Goal: Information Seeking & Learning: Learn about a topic

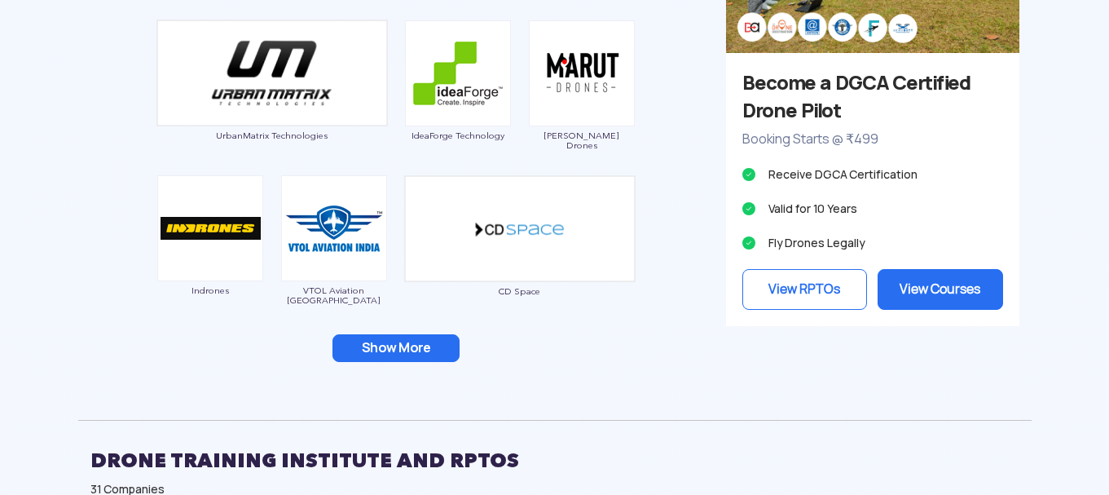
scroll to position [1630, 0]
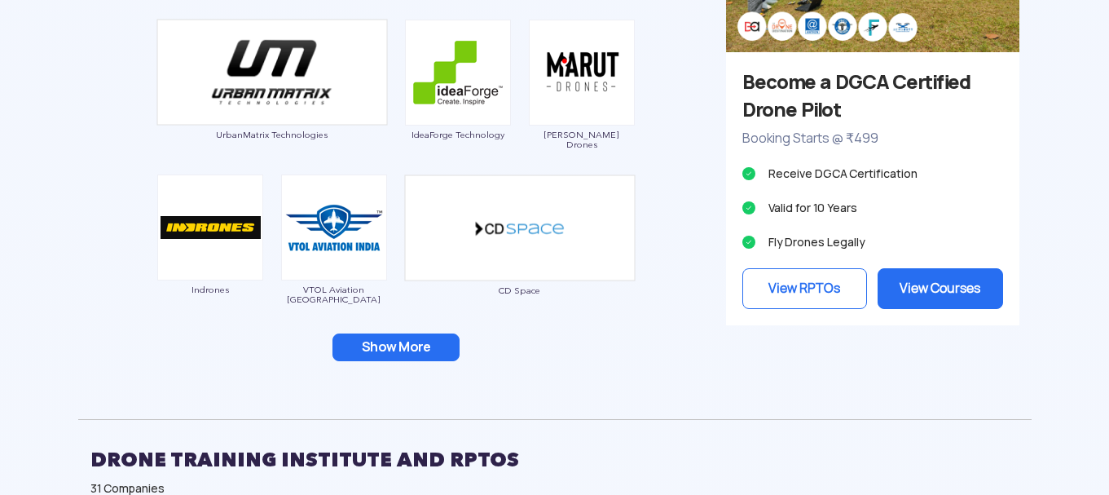
click at [396, 346] on button "Show More" at bounding box center [396, 347] width 127 height 28
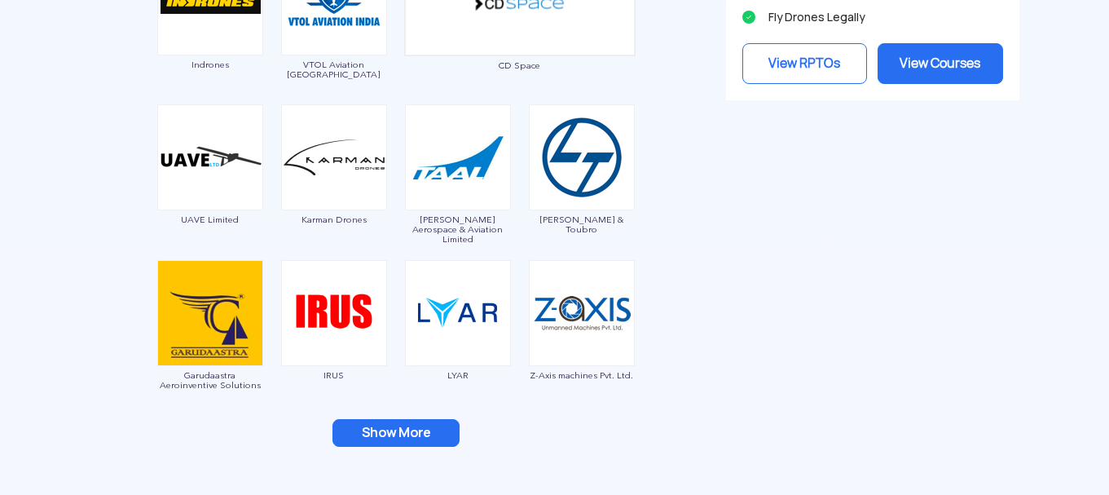
scroll to position [1956, 0]
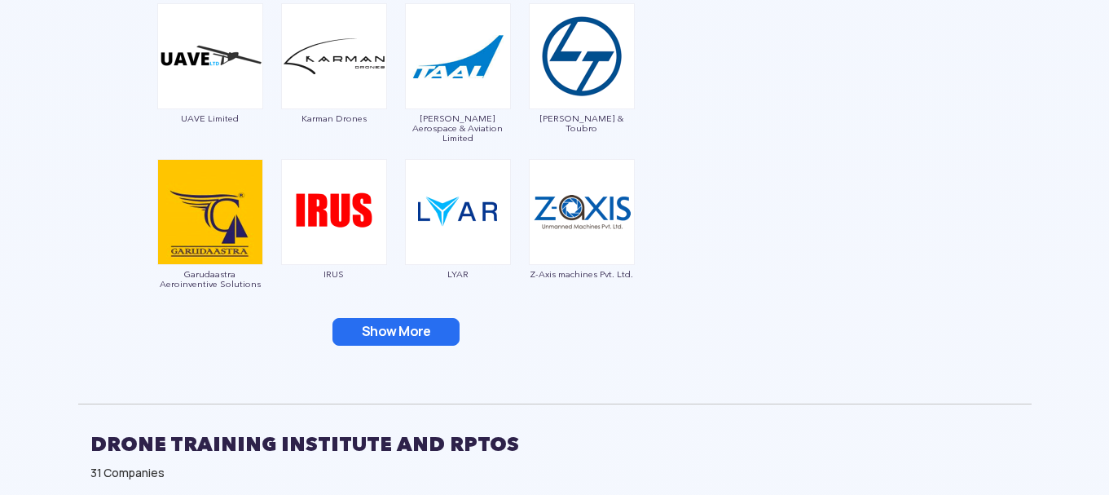
click at [395, 342] on button "Show More" at bounding box center [396, 332] width 127 height 28
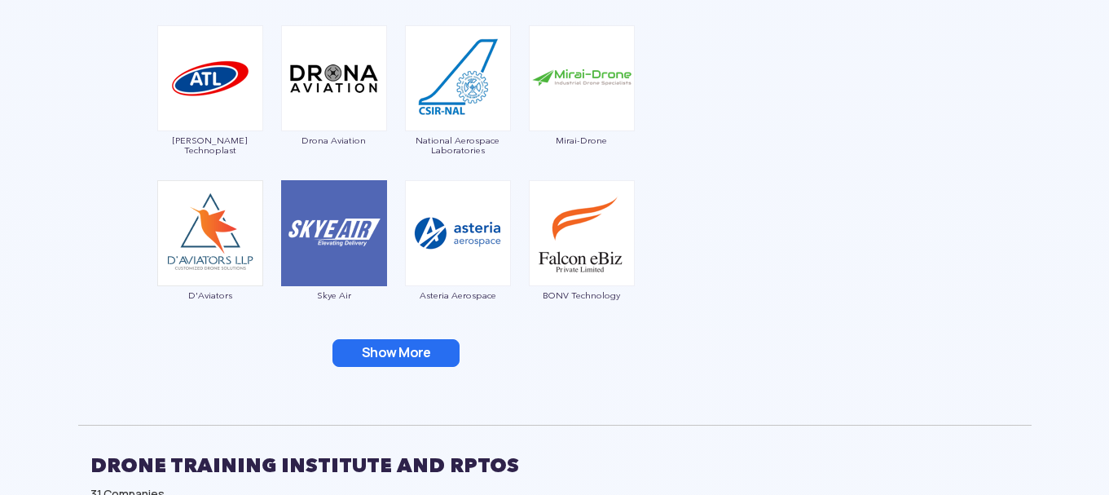
scroll to position [2282, 0]
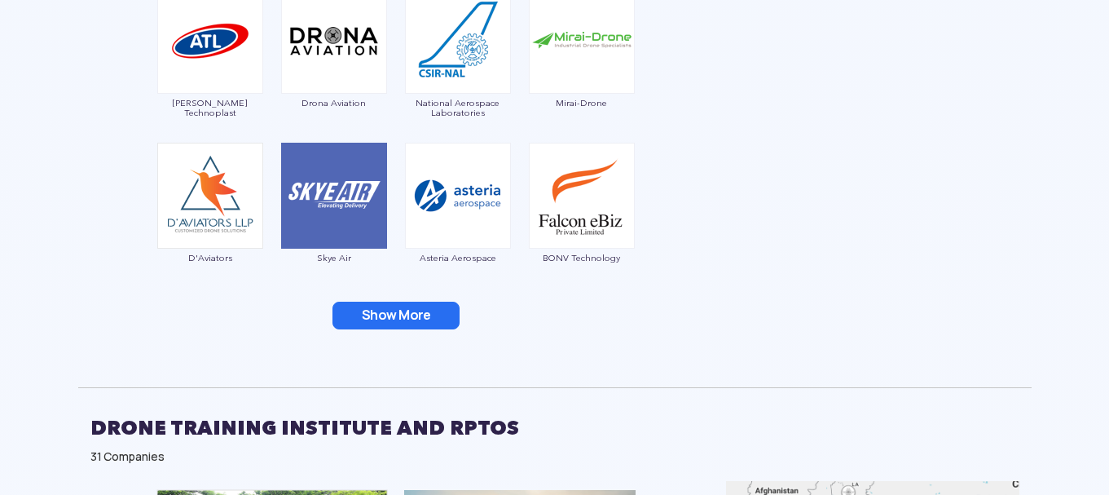
click at [402, 321] on button "Show More" at bounding box center [396, 316] width 127 height 28
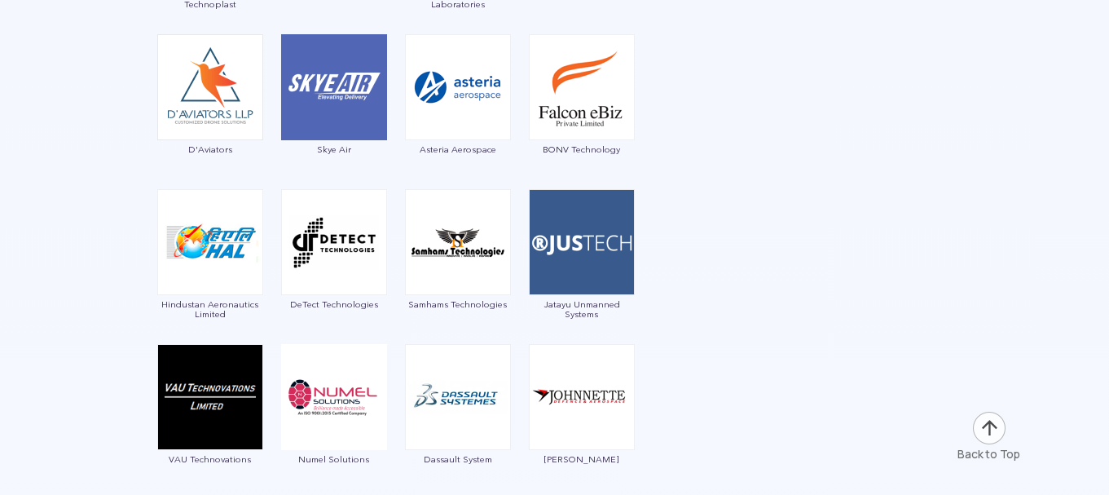
scroll to position [2500, 0]
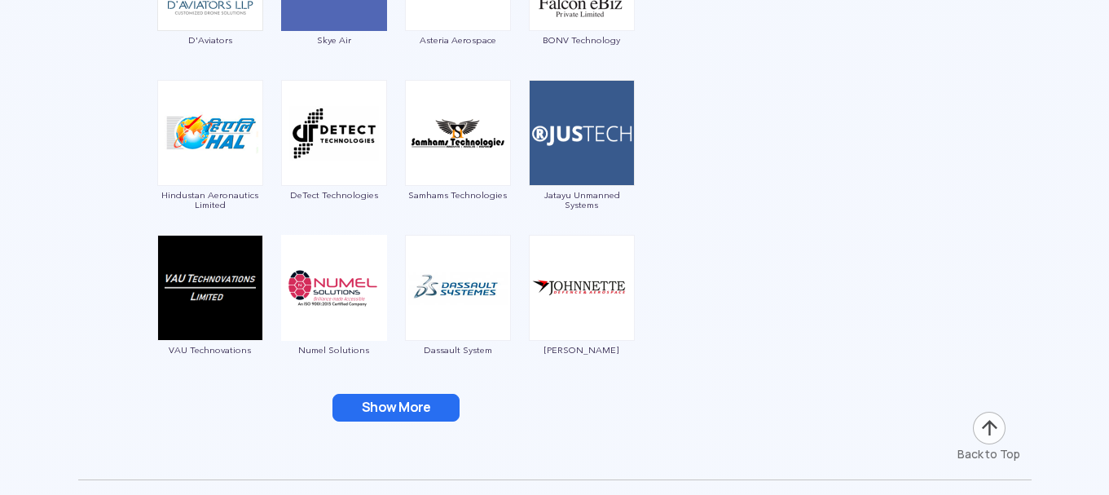
click at [400, 417] on button "Show More" at bounding box center [396, 408] width 127 height 28
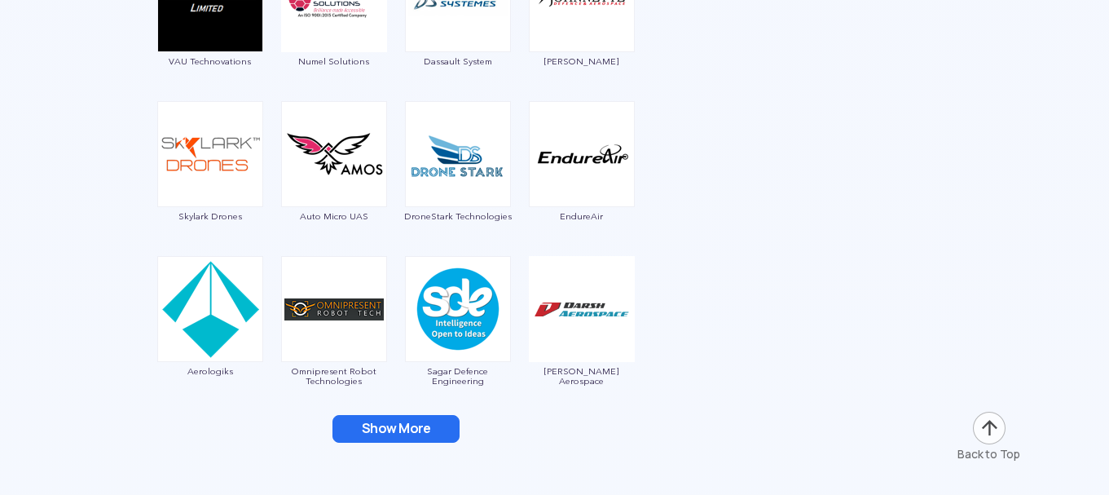
scroll to position [2826, 0]
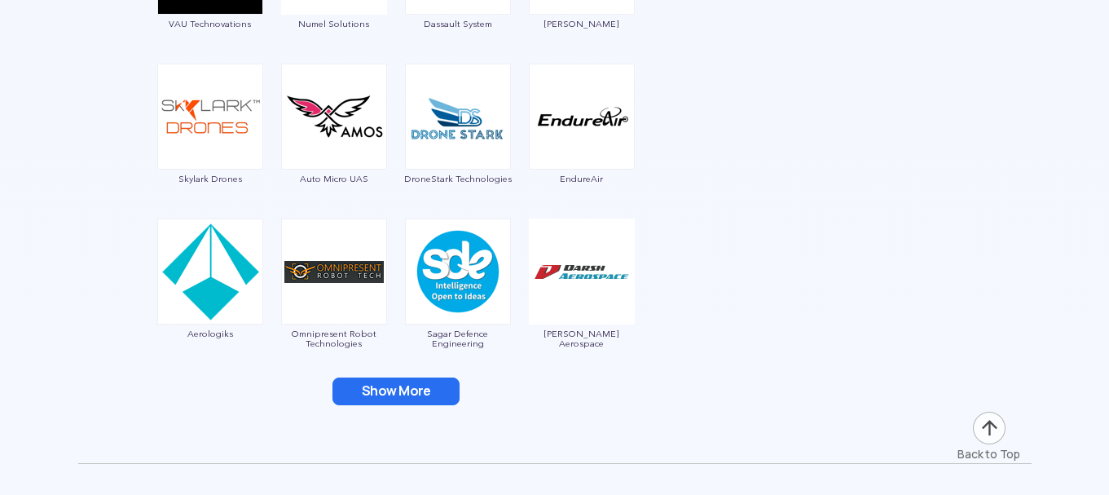
click at [399, 396] on button "Show More" at bounding box center [396, 391] width 127 height 28
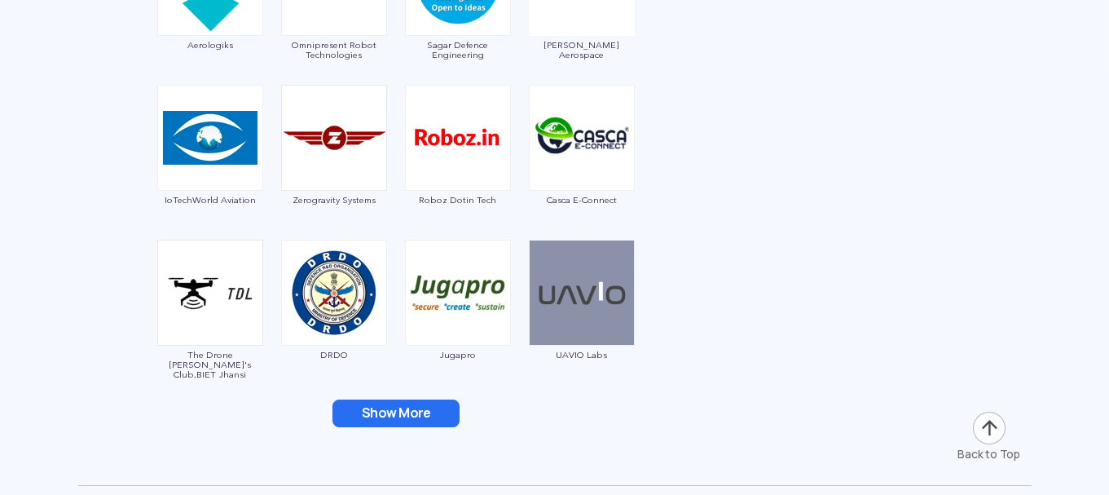
scroll to position [3152, 0]
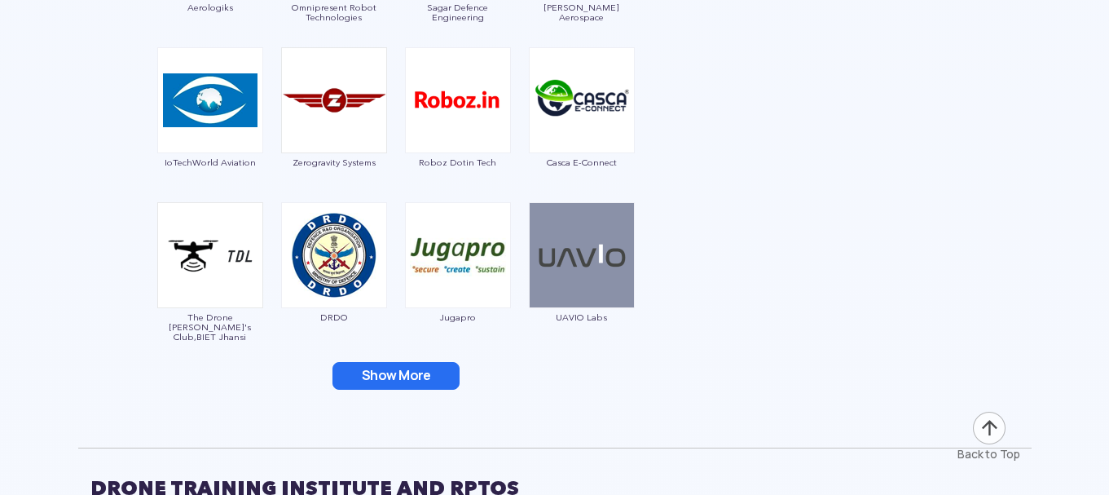
click at [396, 381] on button "Show More" at bounding box center [396, 376] width 127 height 28
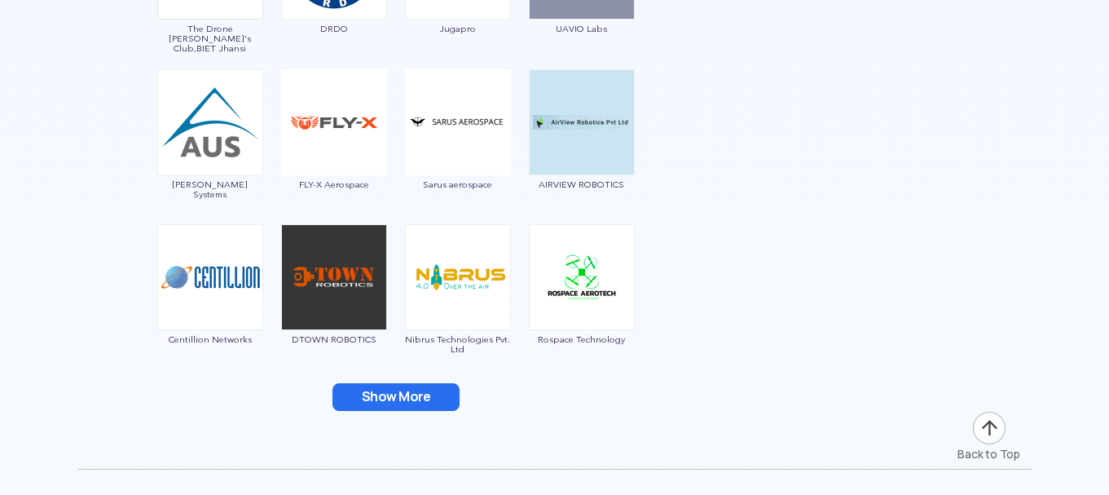
scroll to position [3478, 0]
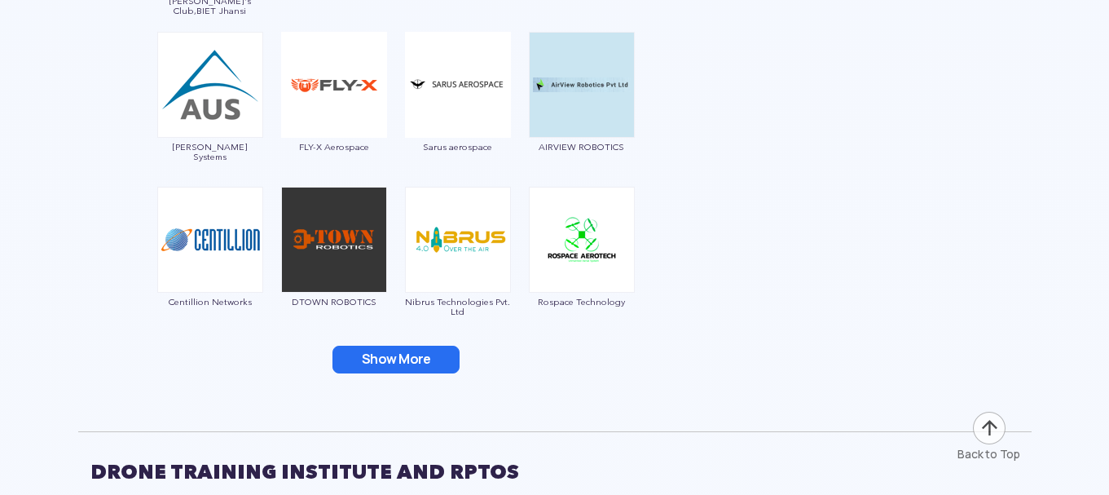
click at [404, 367] on button "Show More" at bounding box center [396, 360] width 127 height 28
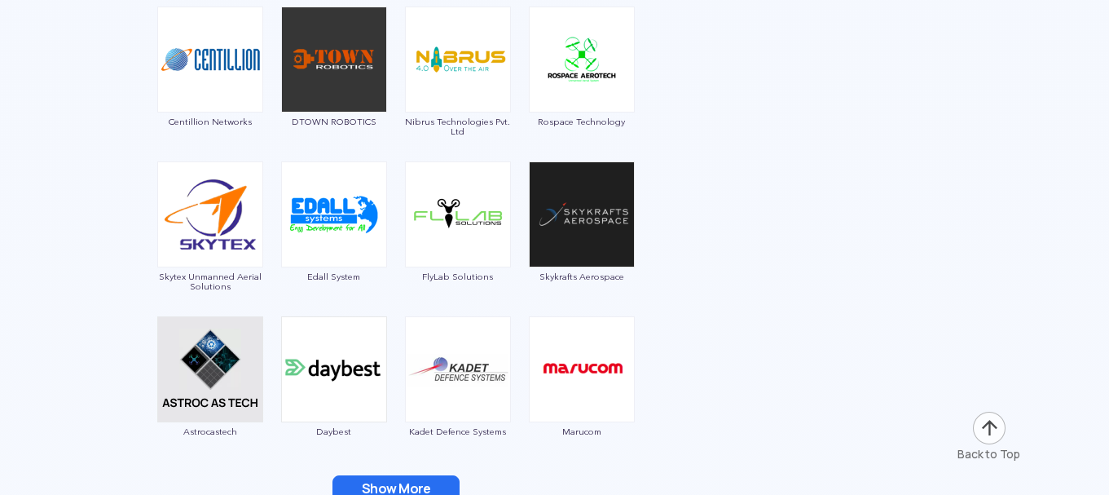
scroll to position [3695, 0]
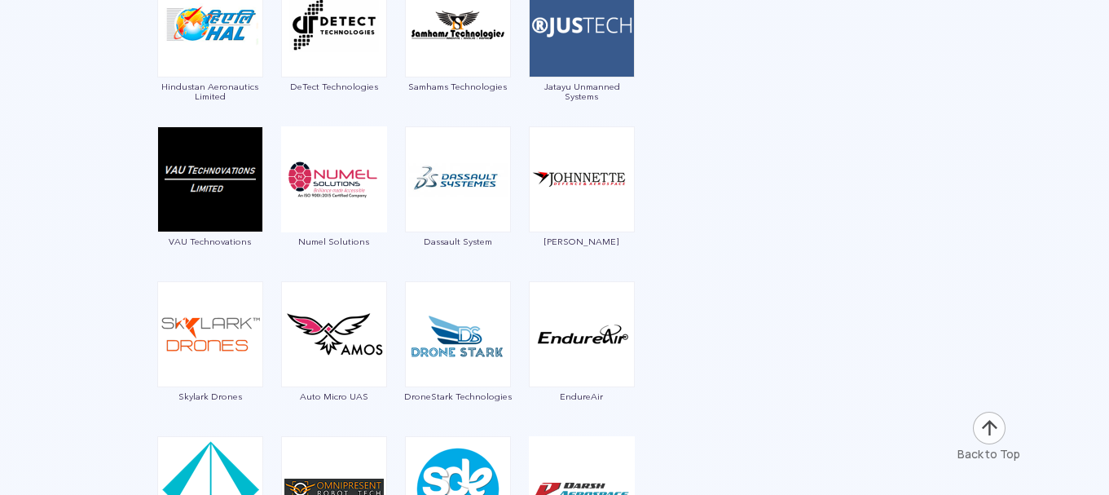
scroll to position [2717, 0]
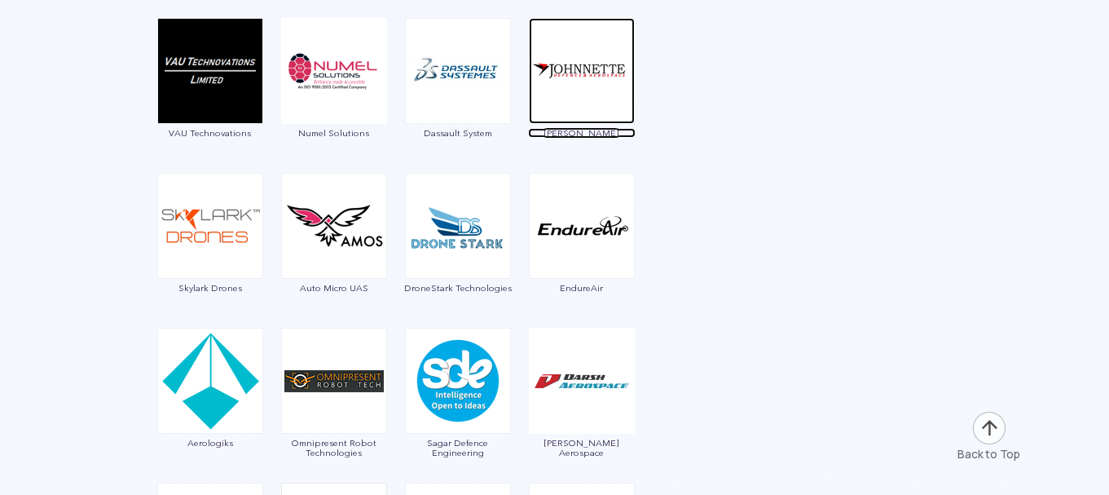
click at [580, 135] on span "[PERSON_NAME]" at bounding box center [582, 133] width 108 height 10
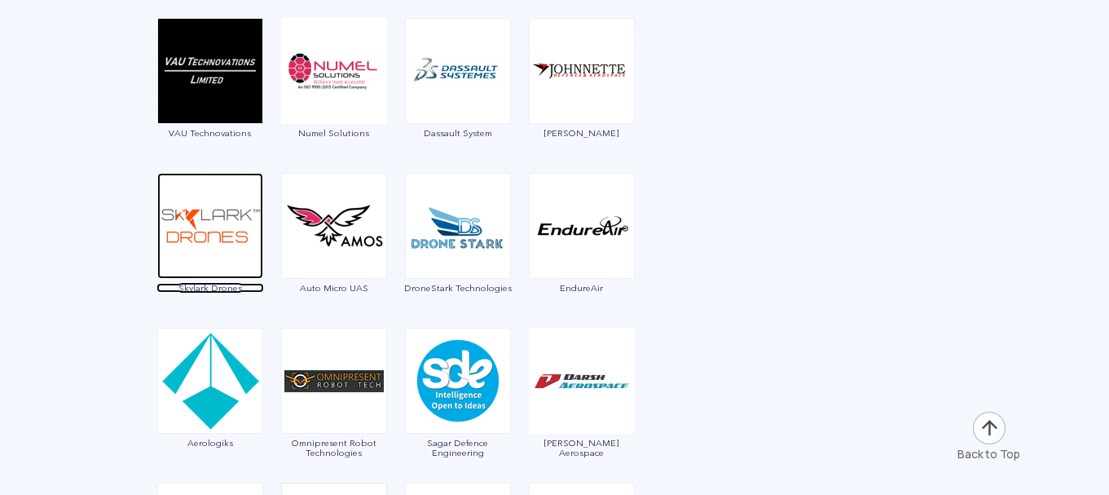
click at [216, 289] on span "Skylark Drones" at bounding box center [211, 288] width 108 height 10
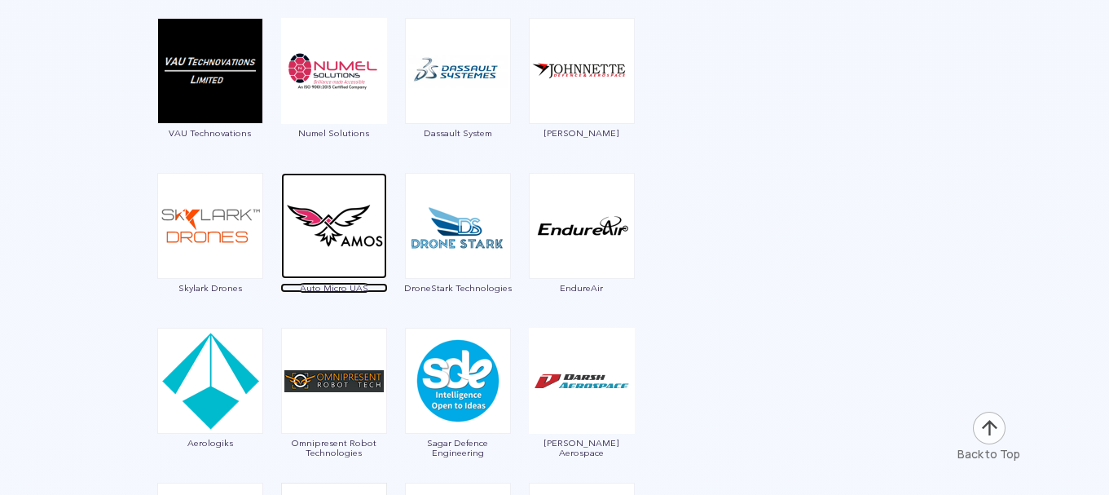
click at [333, 288] on span "Auto Micro UAS" at bounding box center [334, 288] width 108 height 10
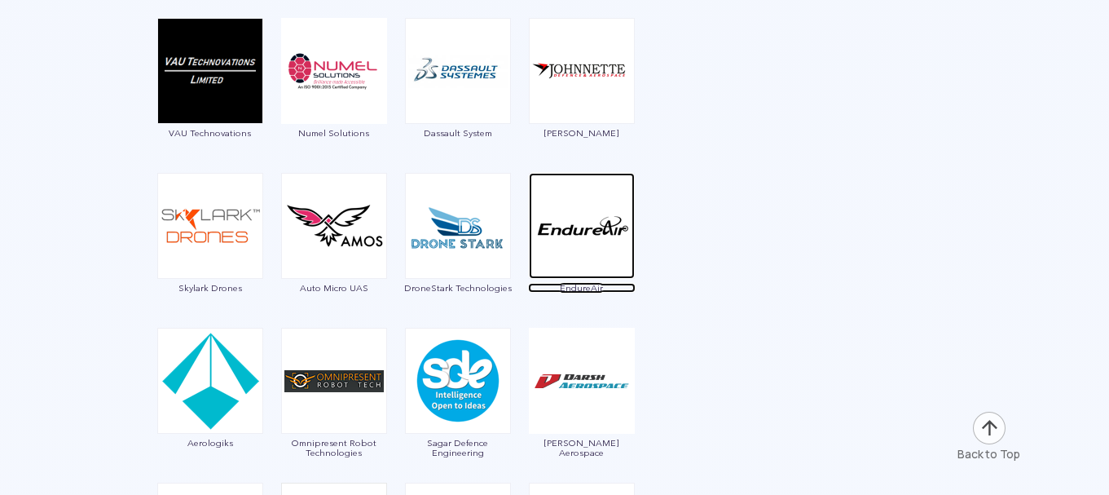
click at [585, 288] on span "EndureAir" at bounding box center [582, 288] width 108 height 10
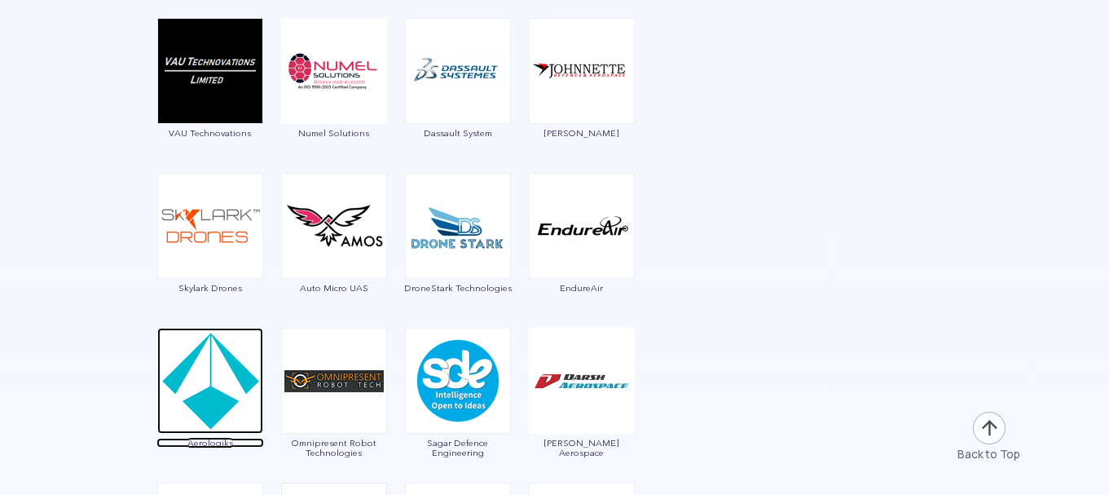
click at [217, 440] on span "Aerologiks" at bounding box center [211, 443] width 108 height 10
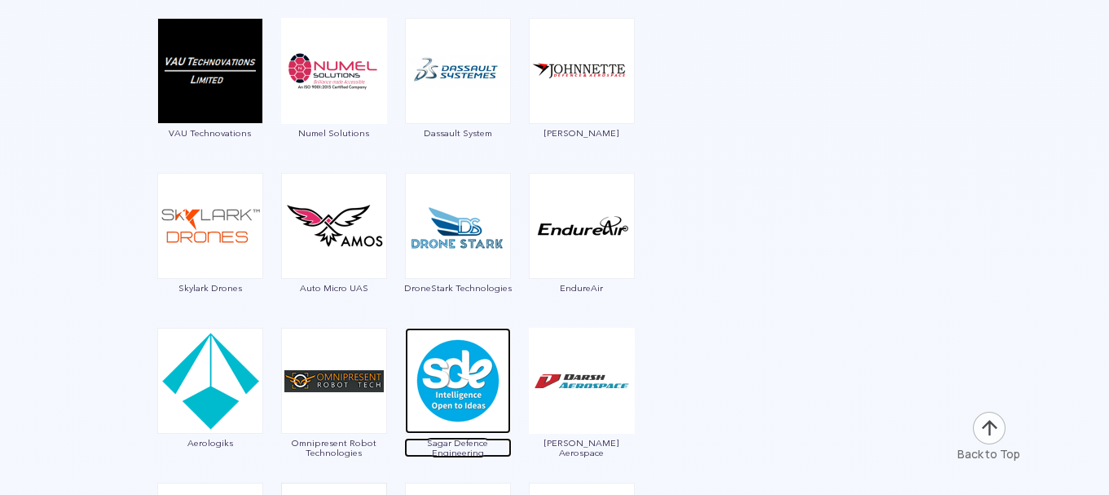
click at [466, 447] on span "Sagar Defence Engineering" at bounding box center [458, 448] width 108 height 20
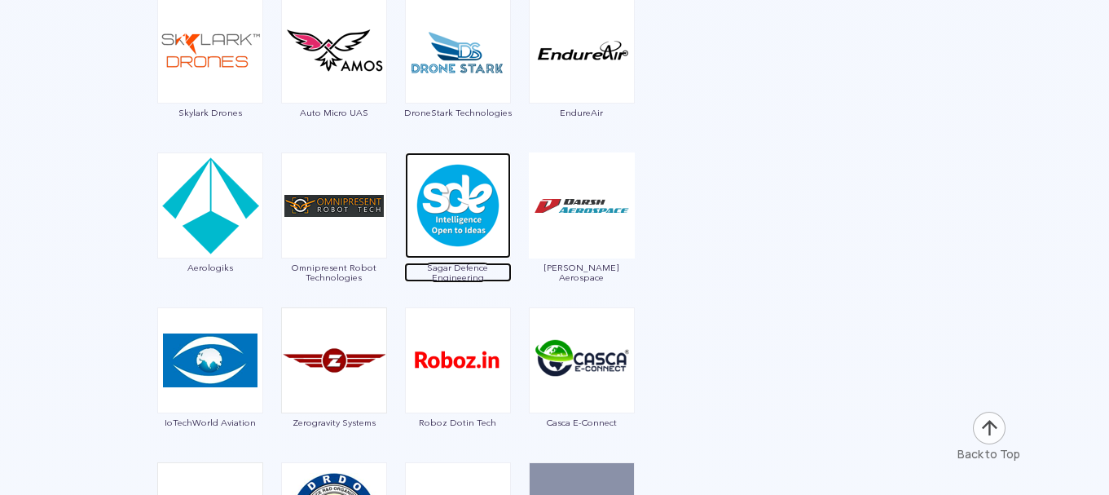
scroll to position [2935, 0]
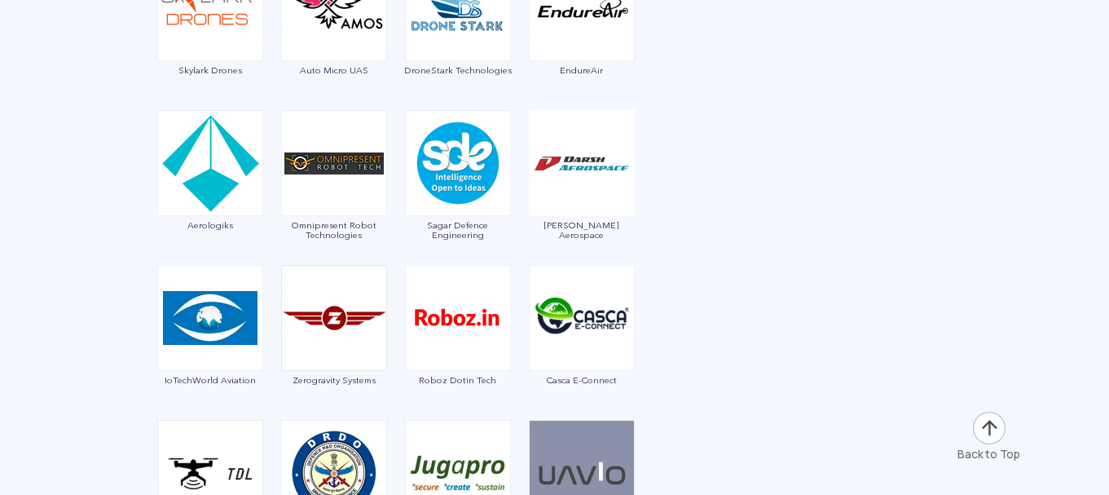
click at [212, 357] on img at bounding box center [210, 318] width 106 height 106
